Goal: Navigation & Orientation: Go to known website

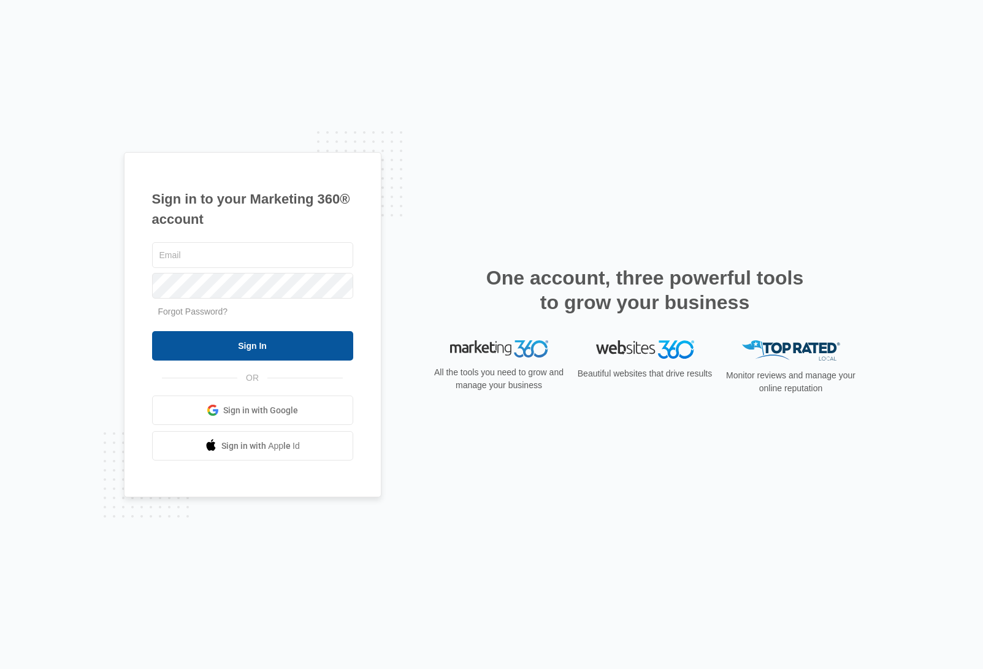
type input "dave@madwire.com"
drag, startPoint x: 245, startPoint y: 348, endPoint x: 264, endPoint y: 343, distance: 19.5
click at [245, 348] on input "Sign In" at bounding box center [252, 345] width 201 height 29
type input "dave@madwire.com"
click at [245, 347] on input "Sign In" at bounding box center [252, 345] width 201 height 29
